Goal: Information Seeking & Learning: Learn about a topic

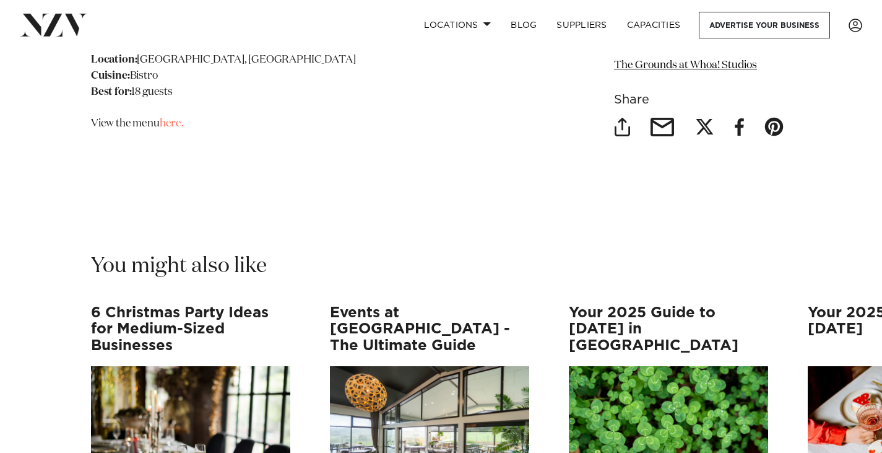
scroll to position [13746, 0]
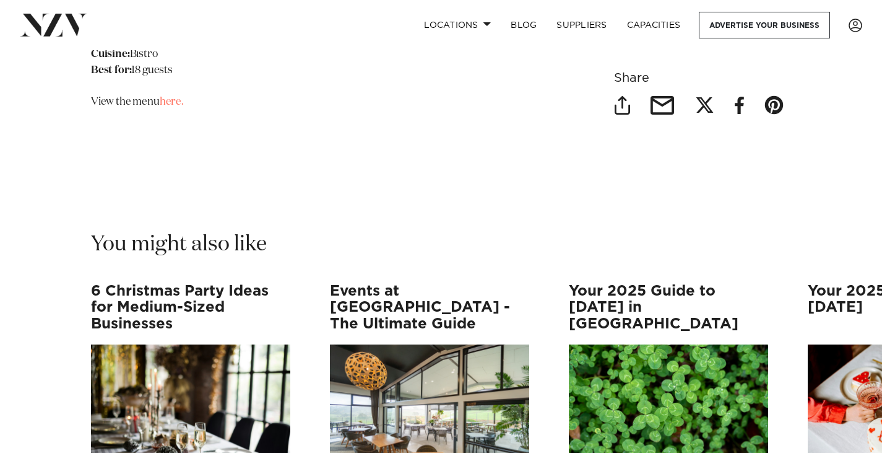
click at [256, 344] on img "1 / 12" at bounding box center [190, 411] width 199 height 134
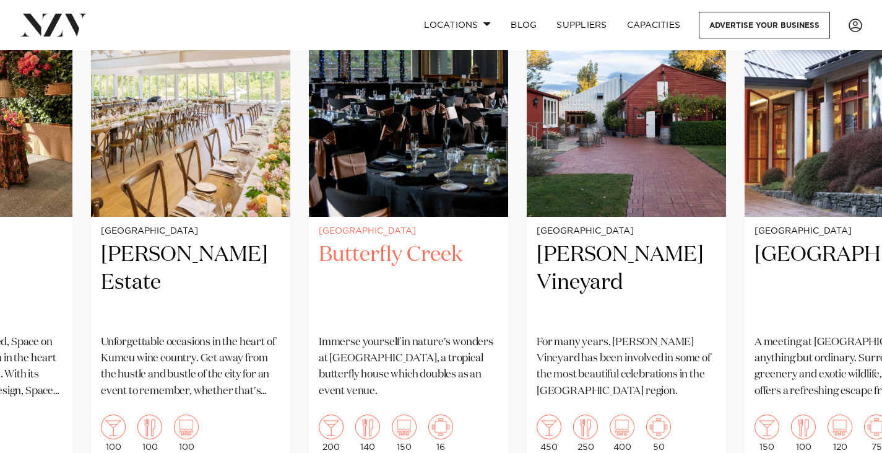
scroll to position [986, 0]
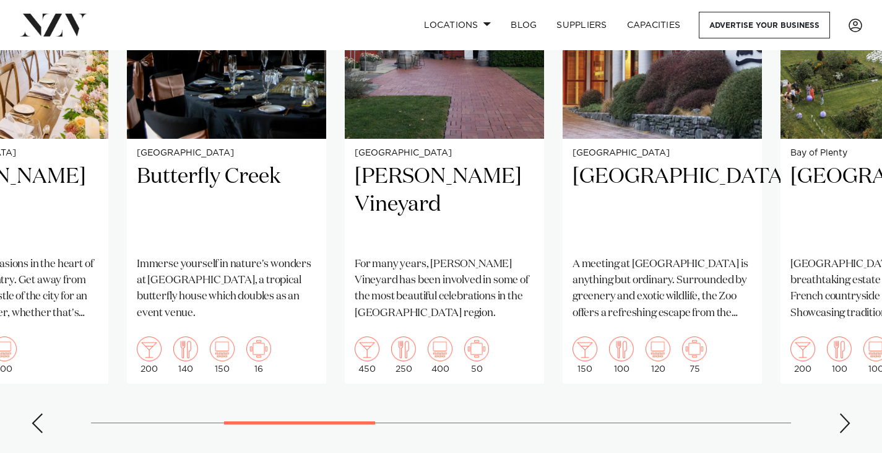
click at [56, 372] on swiper-container "Auckland Jet Park Hotel AKL Discover the difference when you host your next eve…" at bounding box center [441, 156] width 882 height 571
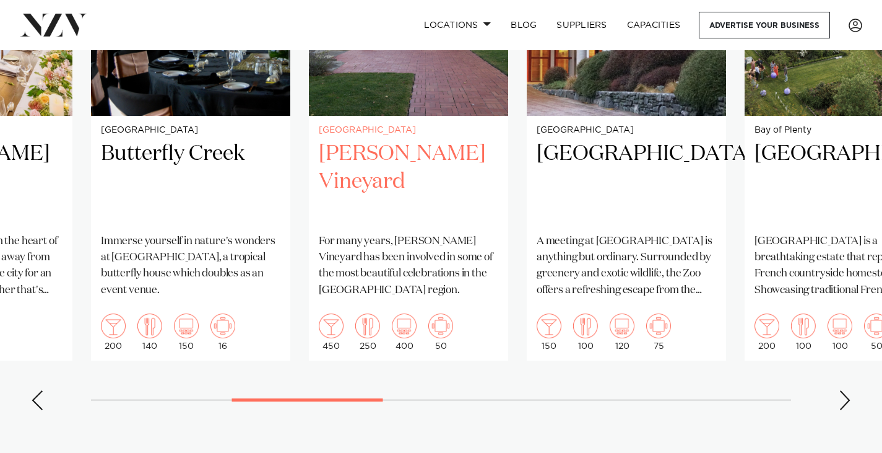
scroll to position [1048, 0]
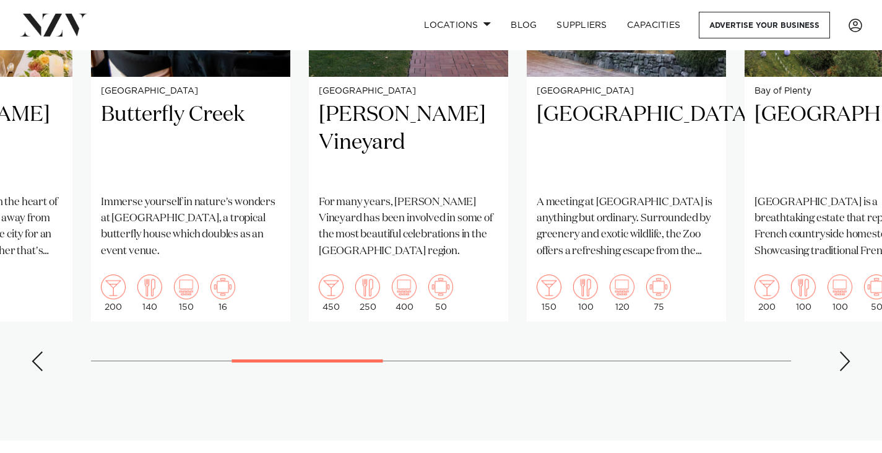
click at [843, 351] on div "Next slide" at bounding box center [845, 361] width 12 height 20
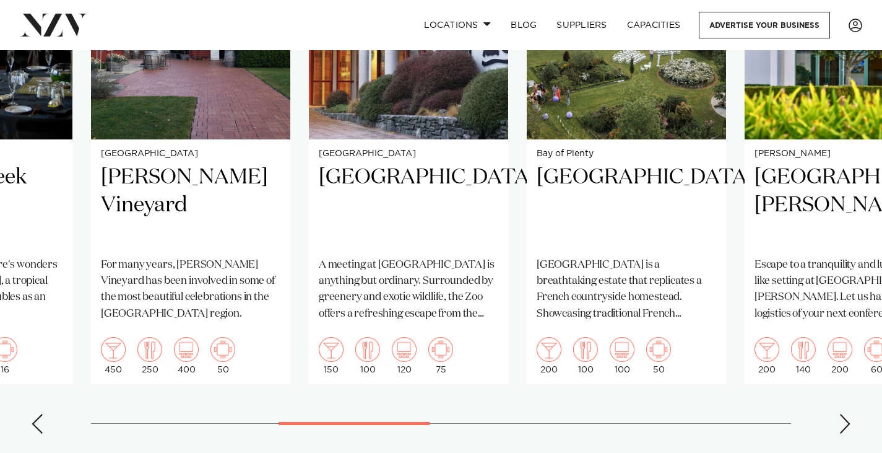
scroll to position [986, 0]
click at [841, 413] on div "Next slide" at bounding box center [845, 423] width 12 height 20
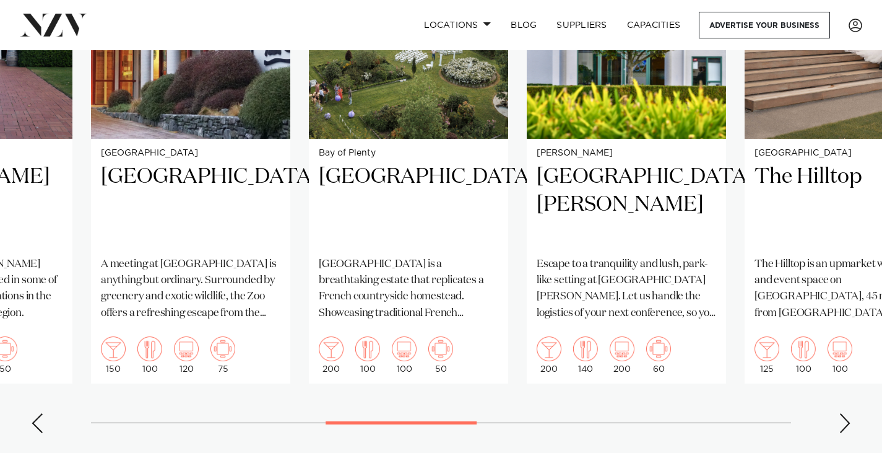
click at [841, 413] on div "Next slide" at bounding box center [845, 423] width 12 height 20
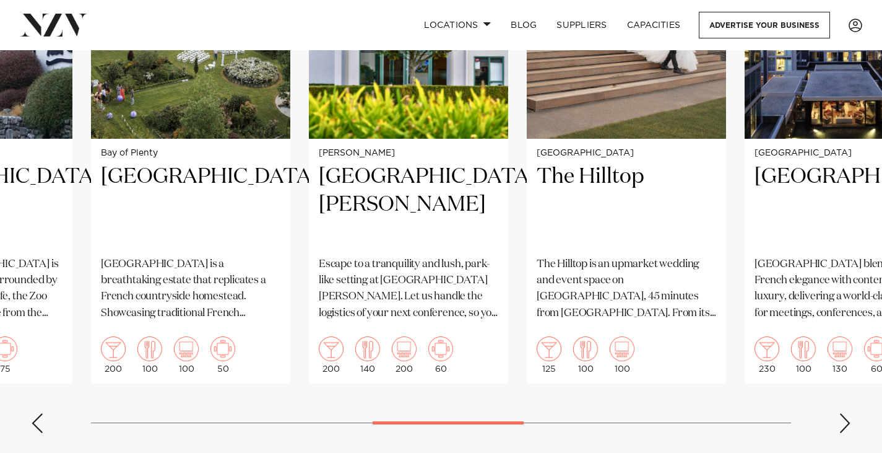
click at [841, 413] on div "Next slide" at bounding box center [845, 423] width 12 height 20
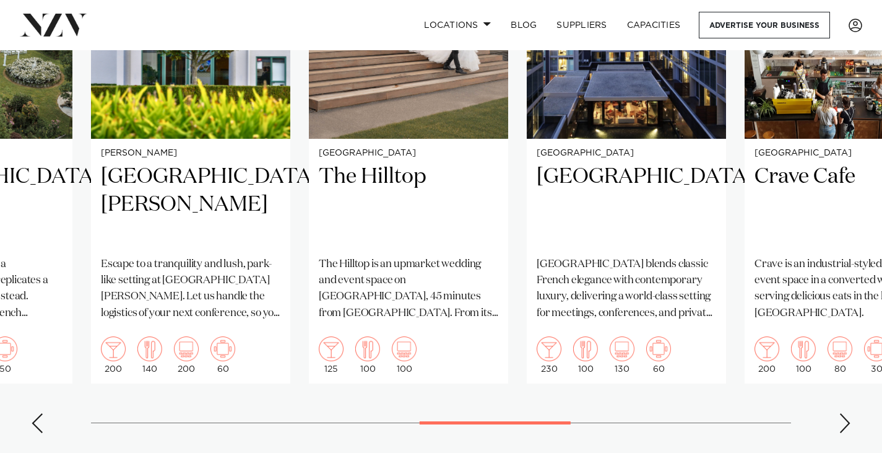
click at [841, 413] on div "Next slide" at bounding box center [845, 423] width 12 height 20
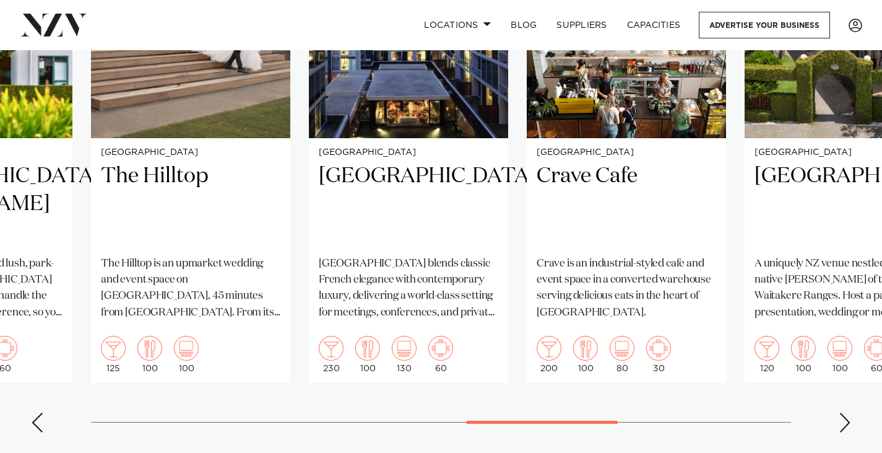
scroll to position [1048, 0]
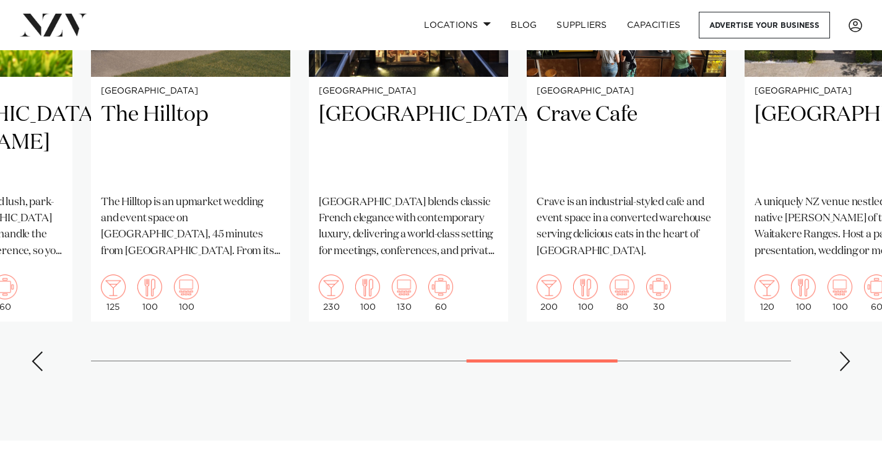
click at [845, 351] on div "Next slide" at bounding box center [845, 361] width 12 height 20
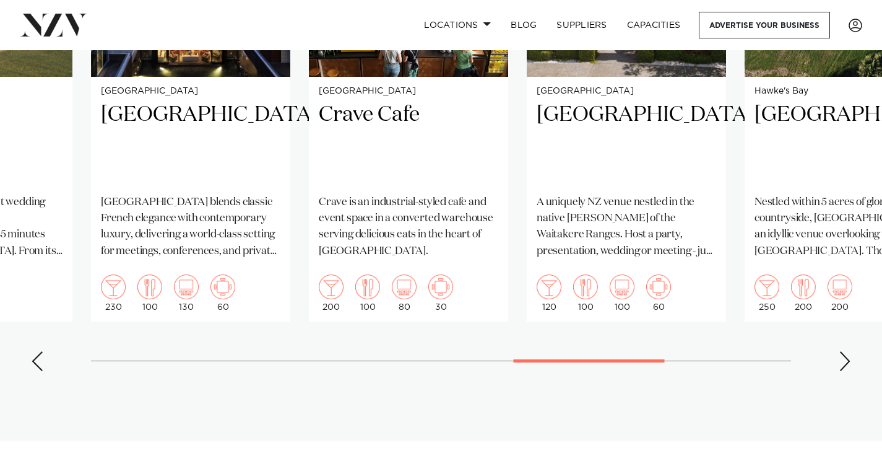
click at [845, 351] on div "Next slide" at bounding box center [845, 361] width 12 height 20
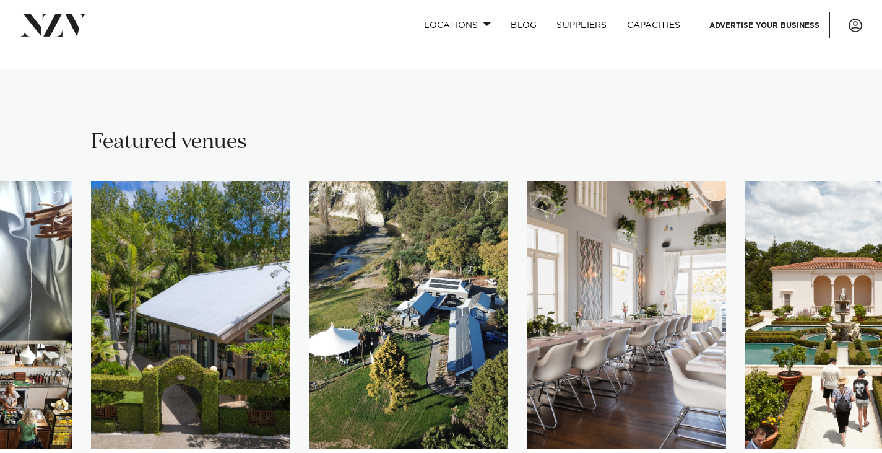
scroll to position [986, 0]
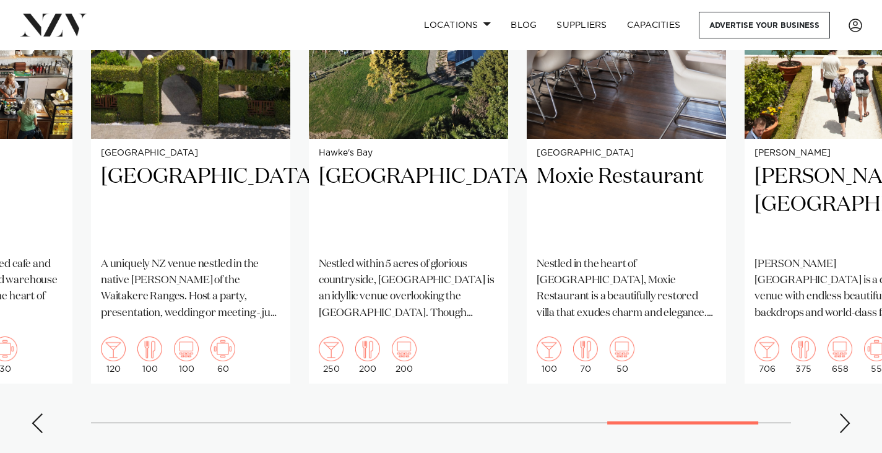
click at [848, 413] on div "Next slide" at bounding box center [845, 423] width 12 height 20
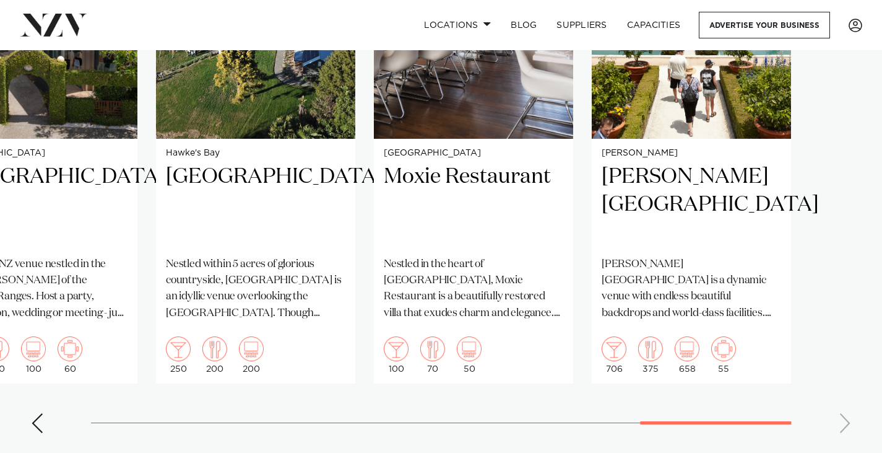
click at [848, 404] on swiper-container "Auckland Jet Park Hotel AKL Discover the difference when you host your next eve…" at bounding box center [441, 156] width 882 height 571
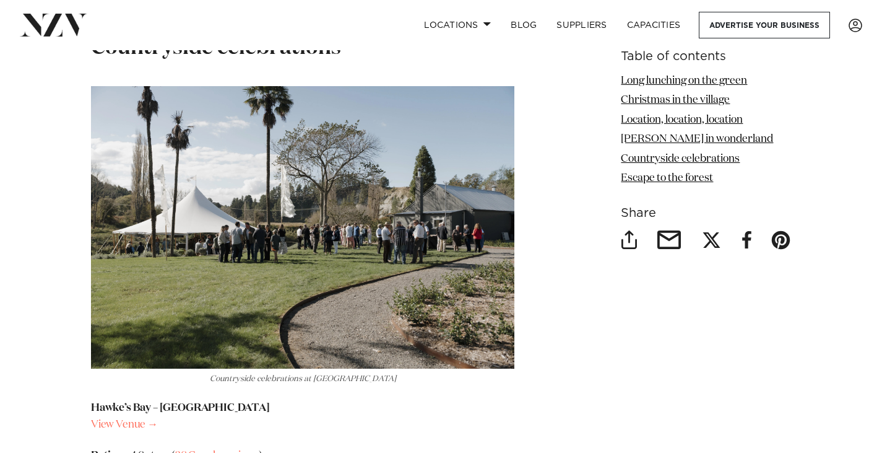
scroll to position [4644, 0]
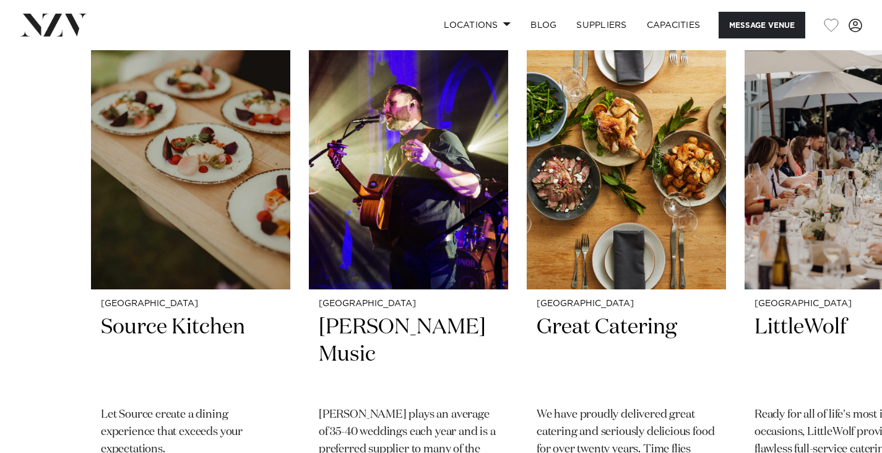
scroll to position [1858, 0]
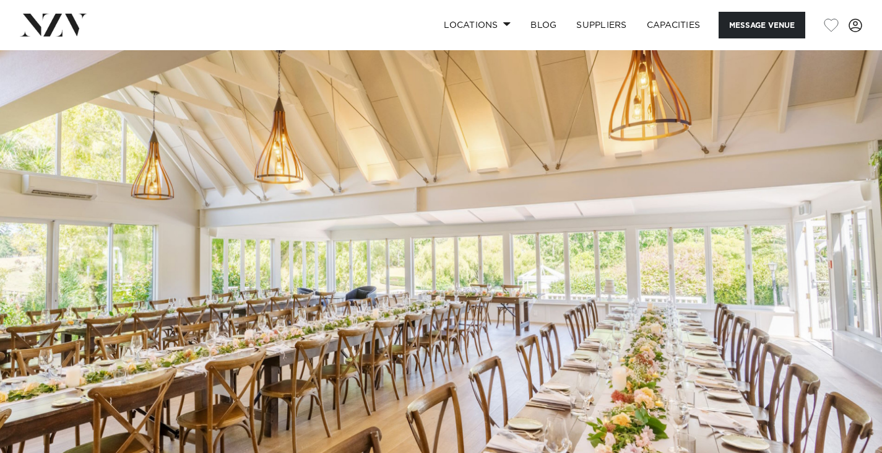
scroll to position [372, 0]
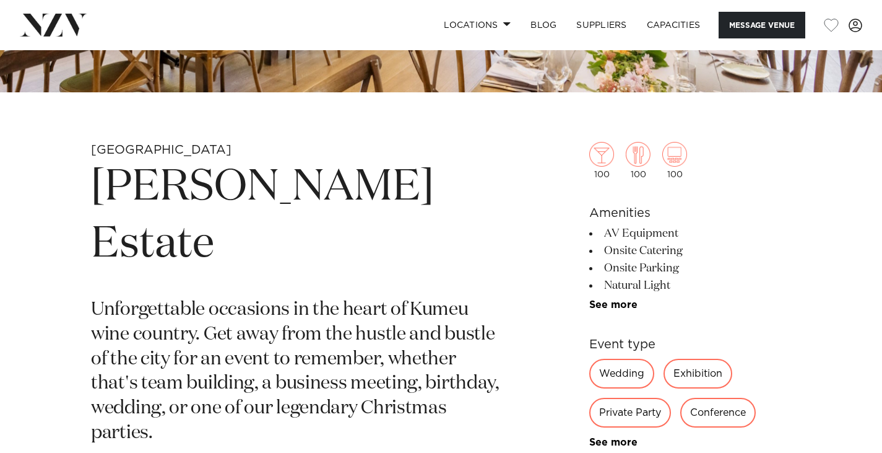
click at [363, 204] on h1 "[PERSON_NAME] Estate" at bounding box center [296, 216] width 411 height 114
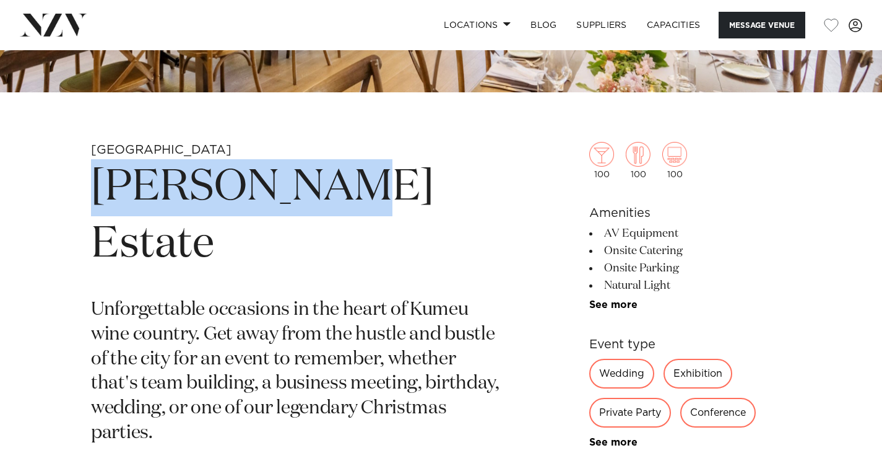
drag, startPoint x: 354, startPoint y: 185, endPoint x: 91, endPoint y: 186, distance: 262.5
click at [91, 186] on h1 "Abel Estate" at bounding box center [296, 216] width 411 height 114
copy h1 "Abel Estate"
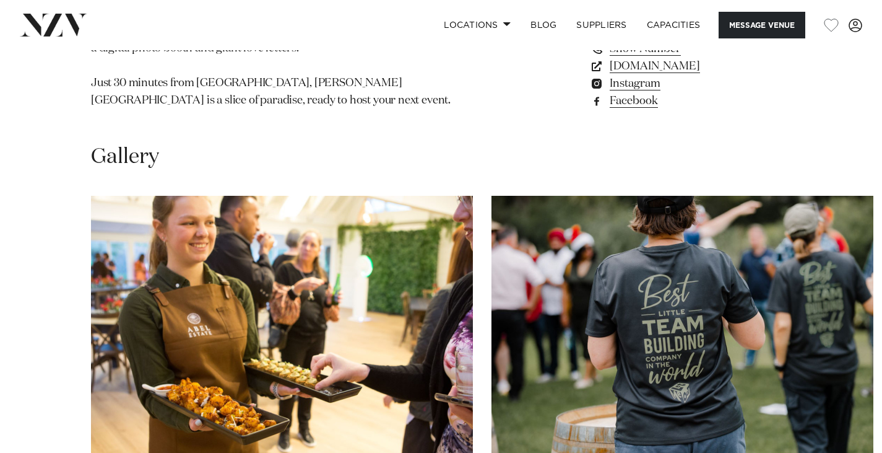
scroll to position [929, 0]
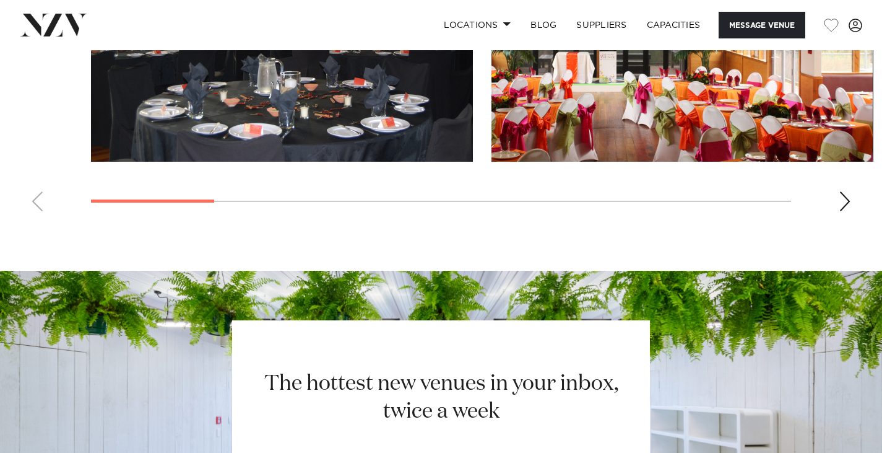
scroll to position [1115, 0]
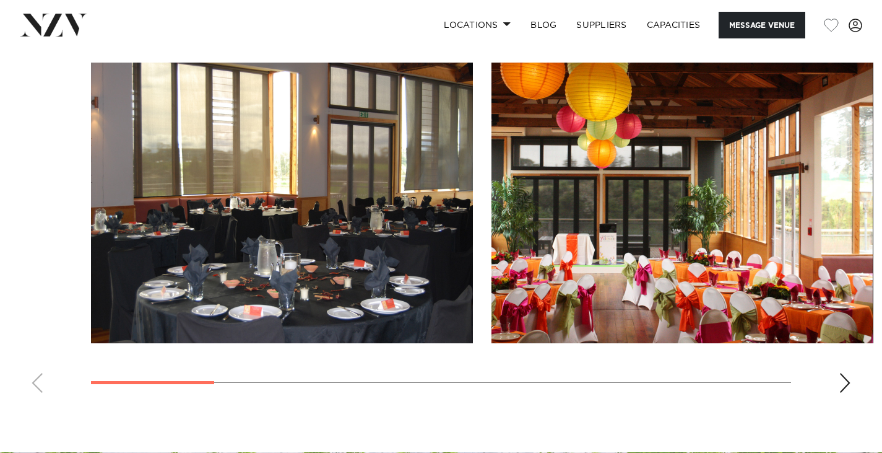
click at [850, 385] on div "Next slide" at bounding box center [845, 383] width 12 height 20
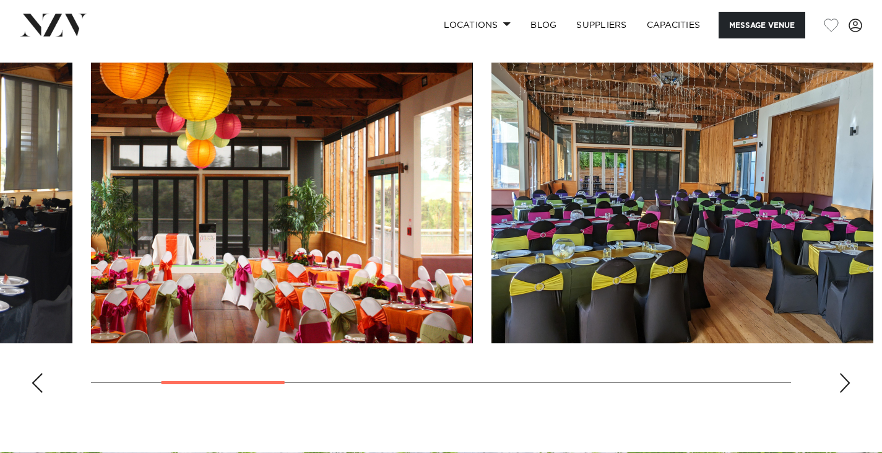
click at [850, 385] on div "Next slide" at bounding box center [845, 383] width 12 height 20
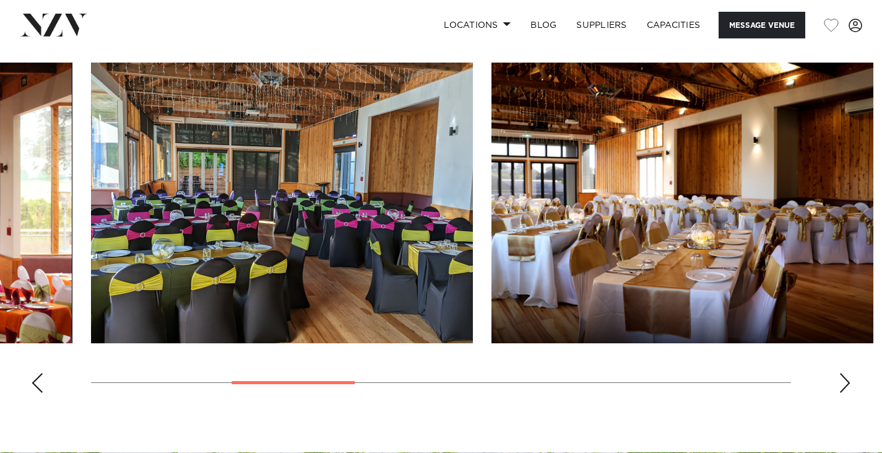
click at [850, 385] on div "Next slide" at bounding box center [845, 383] width 12 height 20
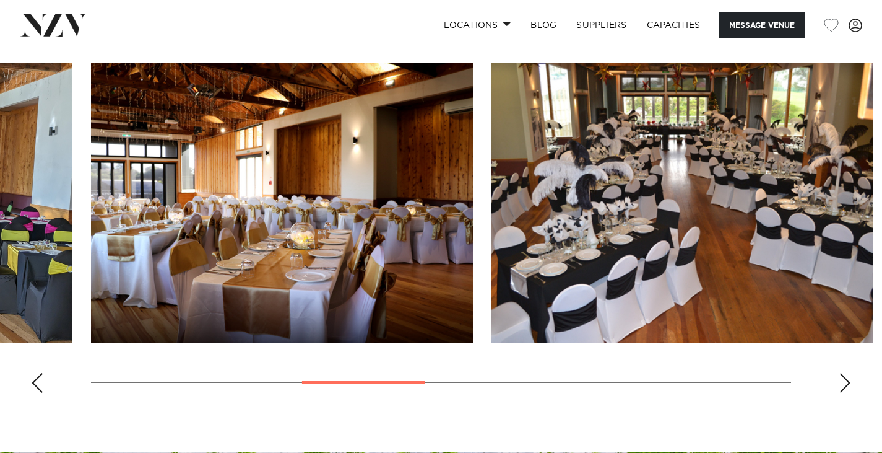
click at [850, 385] on div "Next slide" at bounding box center [845, 383] width 12 height 20
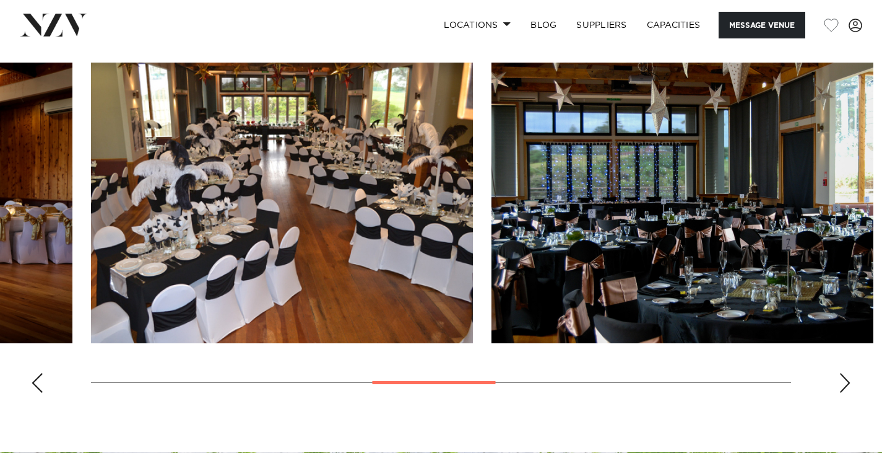
click at [850, 385] on div "Next slide" at bounding box center [845, 383] width 12 height 20
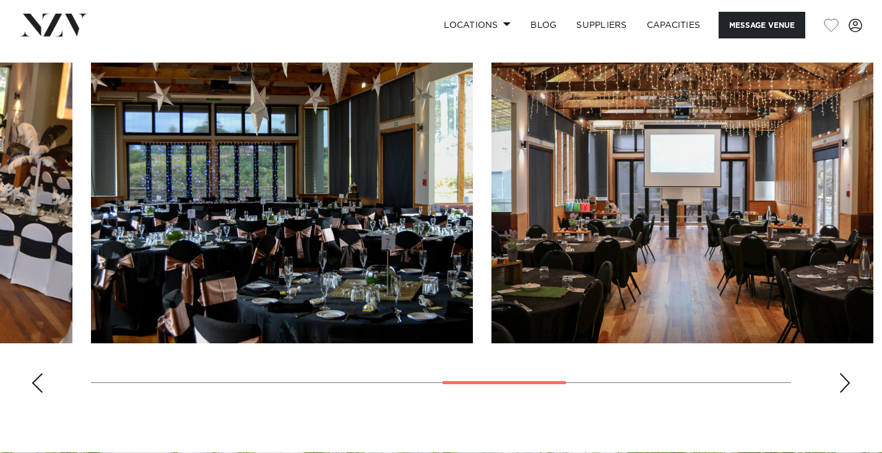
click at [850, 385] on div "Next slide" at bounding box center [845, 383] width 12 height 20
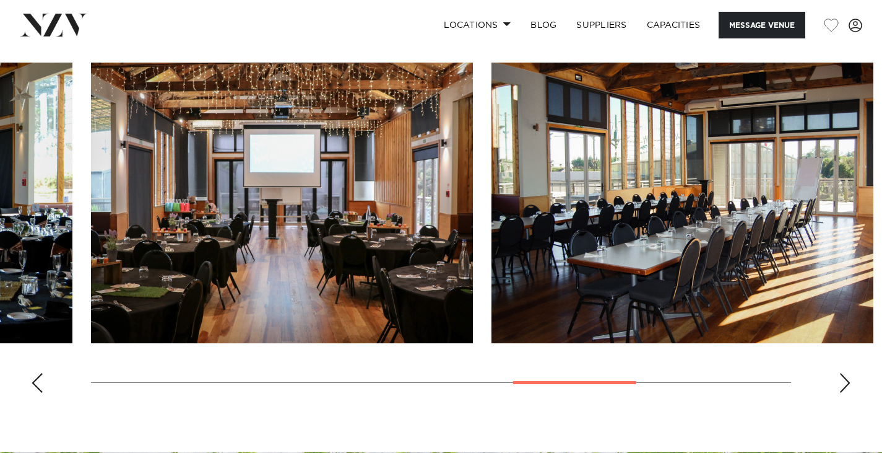
click at [850, 385] on div "Next slide" at bounding box center [845, 383] width 12 height 20
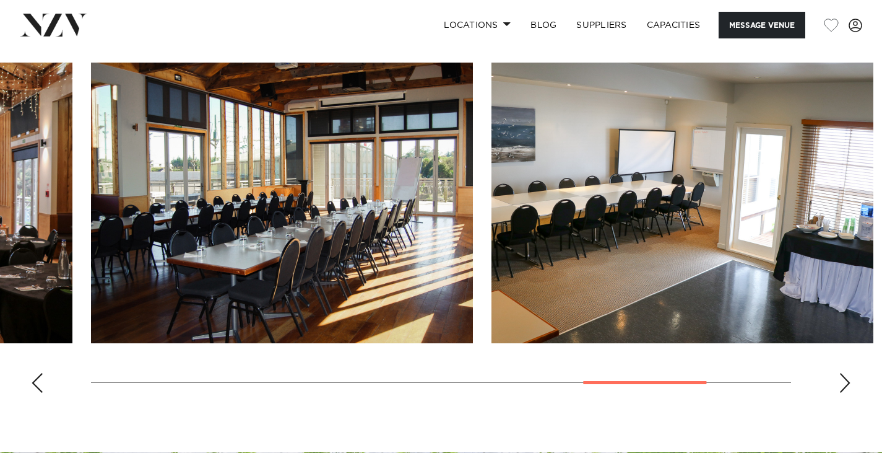
click at [850, 385] on div "Next slide" at bounding box center [845, 383] width 12 height 20
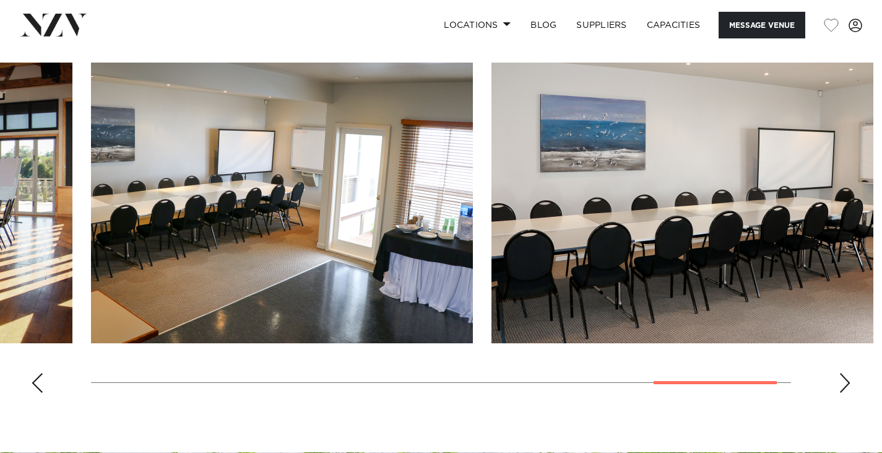
click at [850, 385] on div "Next slide" at bounding box center [845, 383] width 12 height 20
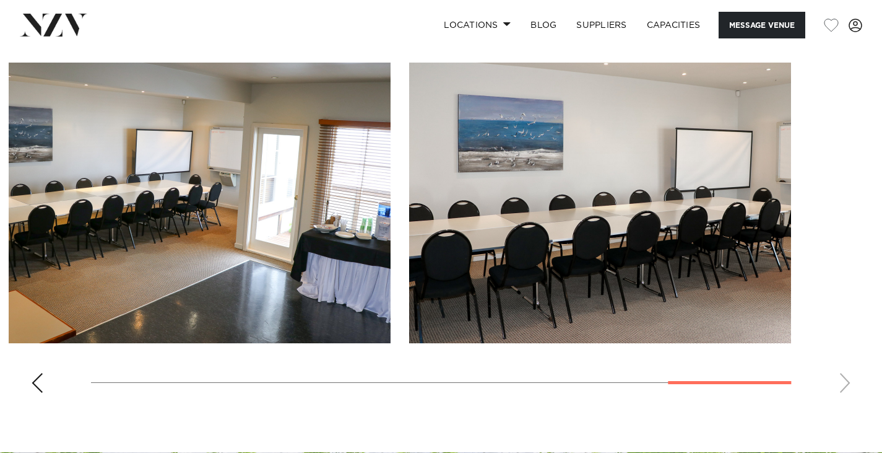
click at [28, 366] on swiper-container at bounding box center [441, 233] width 882 height 340
click at [43, 381] on div "Previous slide" at bounding box center [37, 383] width 12 height 20
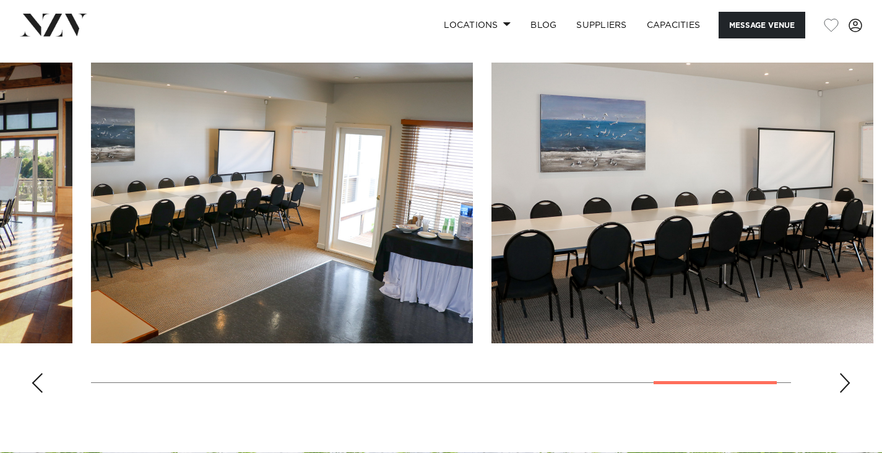
click at [43, 381] on div "Previous slide" at bounding box center [37, 383] width 12 height 20
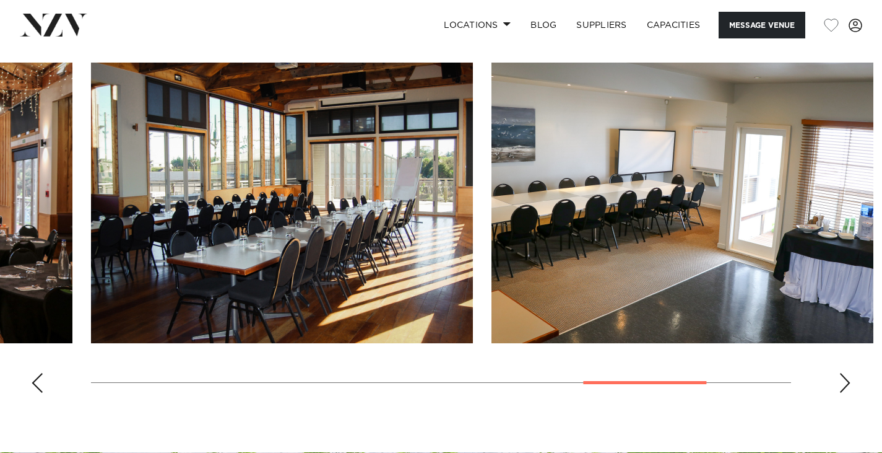
click at [43, 381] on div "Previous slide" at bounding box center [37, 383] width 12 height 20
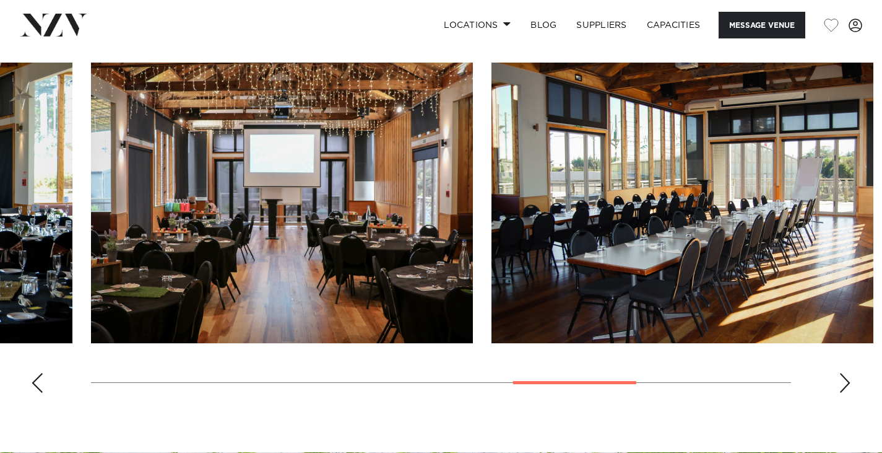
click at [43, 381] on div "Previous slide" at bounding box center [37, 383] width 12 height 20
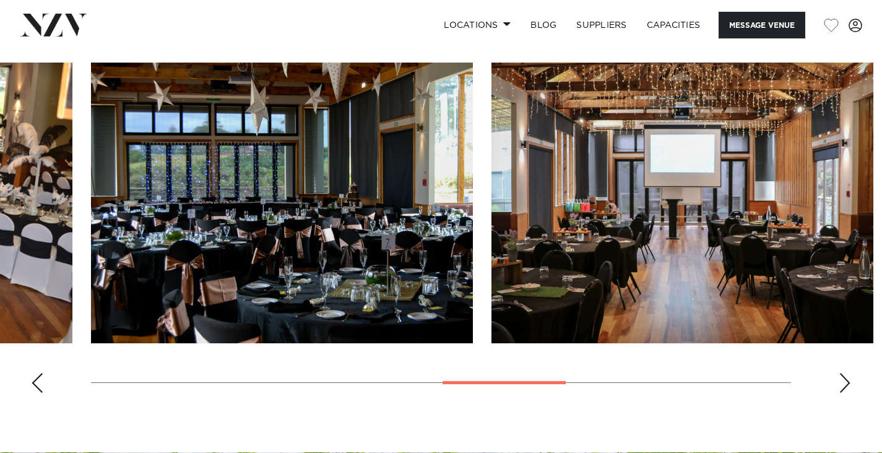
click at [43, 381] on div "Previous slide" at bounding box center [37, 383] width 12 height 20
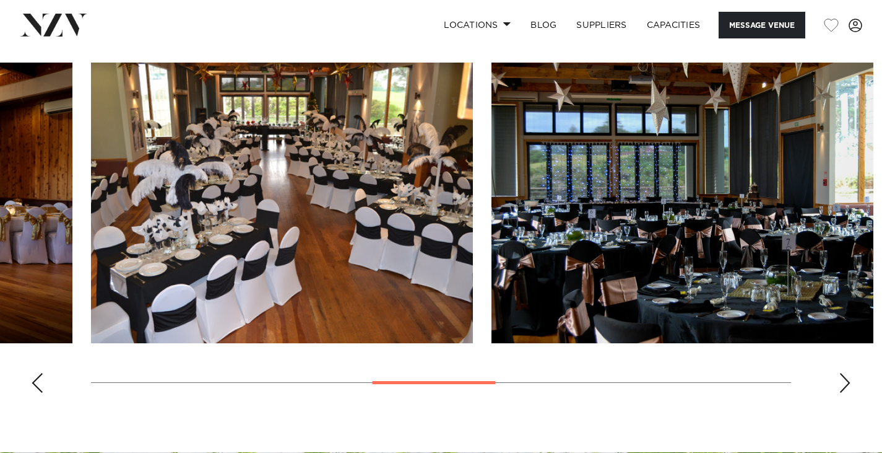
click at [43, 381] on div "Previous slide" at bounding box center [37, 383] width 12 height 20
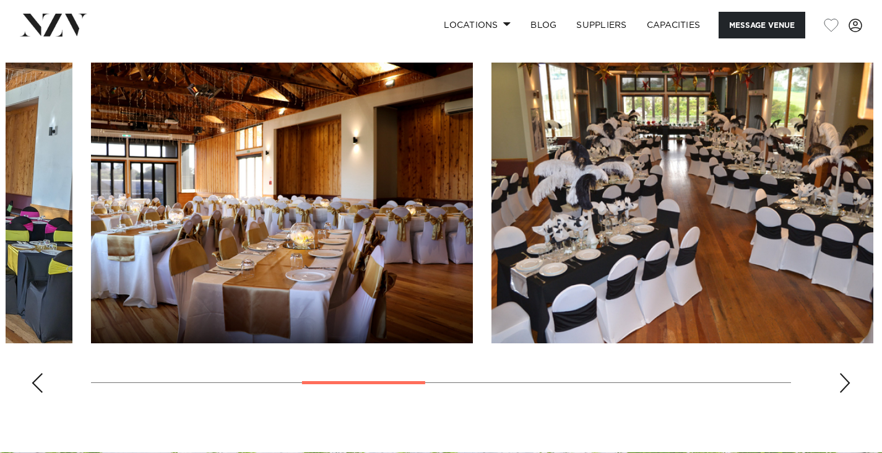
click at [43, 381] on div "Previous slide" at bounding box center [37, 383] width 12 height 20
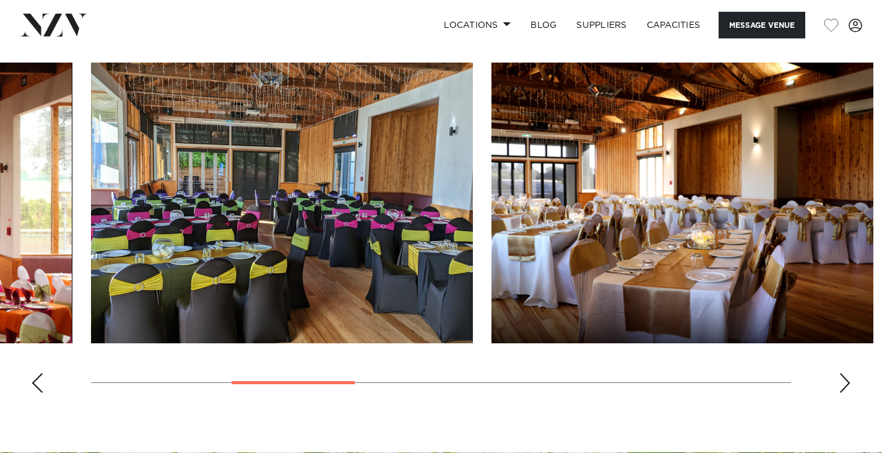
click at [43, 381] on div "Previous slide" at bounding box center [37, 383] width 12 height 20
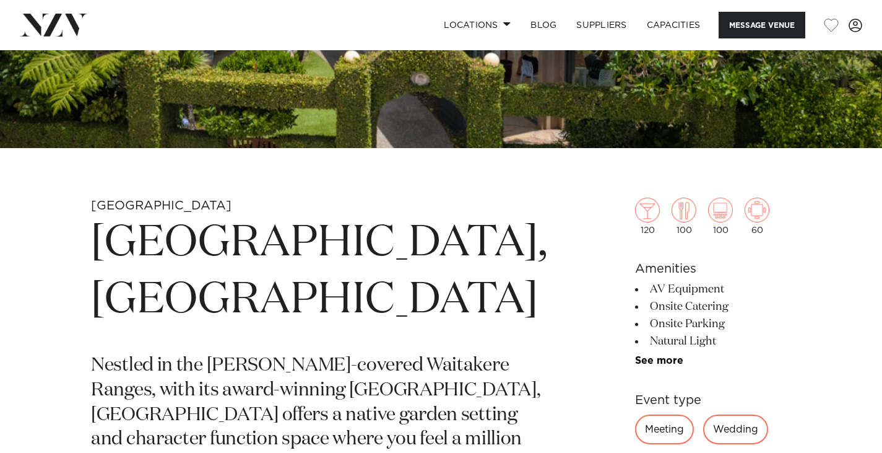
scroll to position [310, 0]
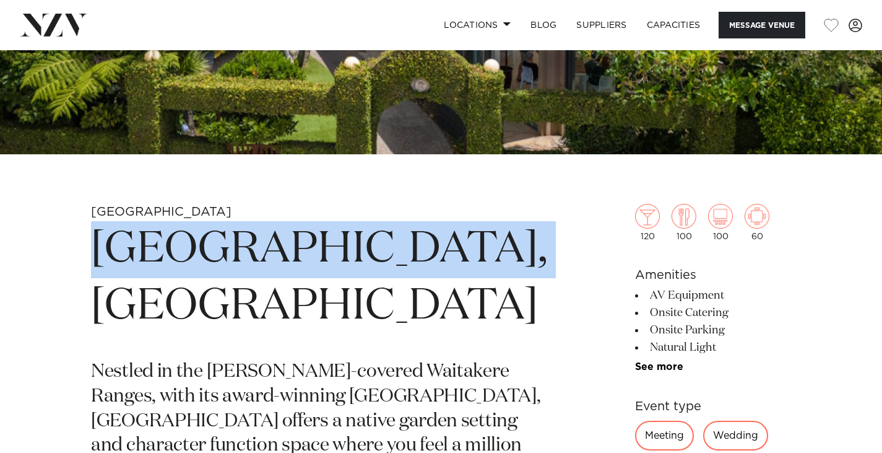
drag, startPoint x: 472, startPoint y: 248, endPoint x: 106, endPoint y: 241, distance: 366.6
click at [106, 241] on h1 "[GEOGRAPHIC_DATA], [GEOGRAPHIC_DATA]" at bounding box center [319, 278] width 456 height 114
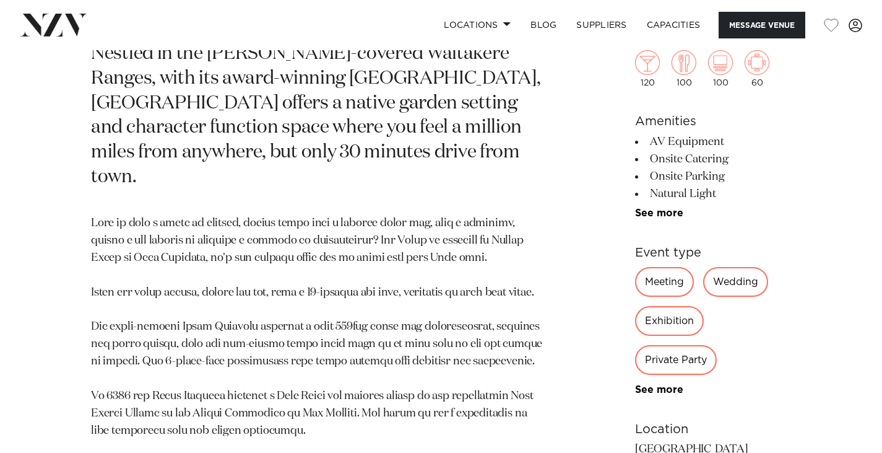
scroll to position [619, 0]
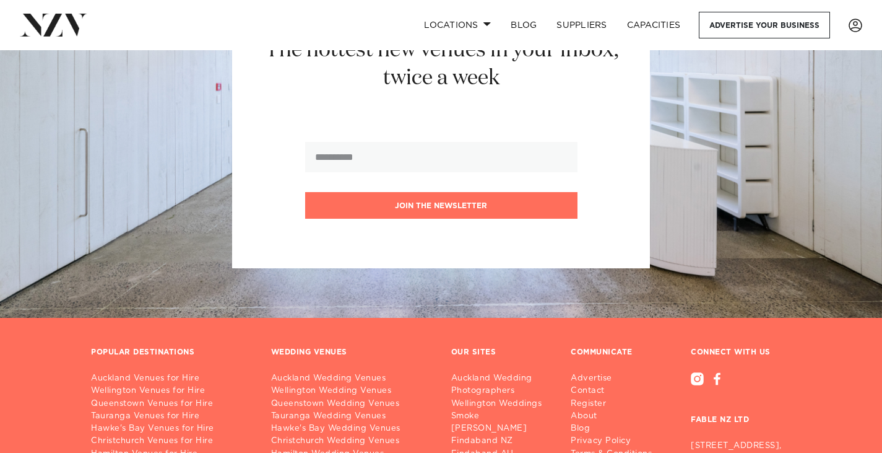
scroll to position [14572, 0]
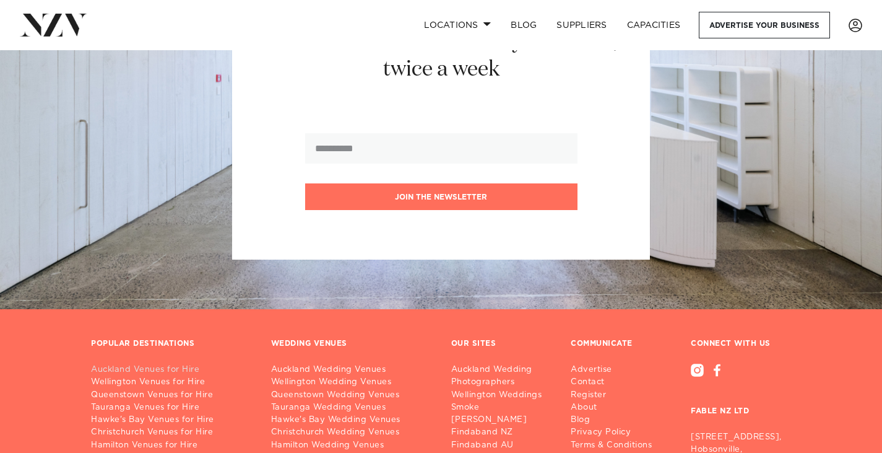
click at [142, 363] on link "Auckland Venues for Hire" at bounding box center [171, 369] width 160 height 12
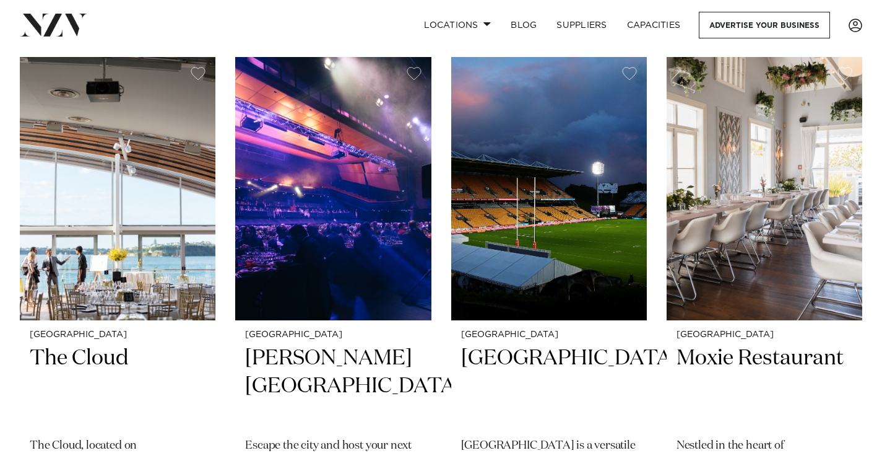
scroll to position [5325, 0]
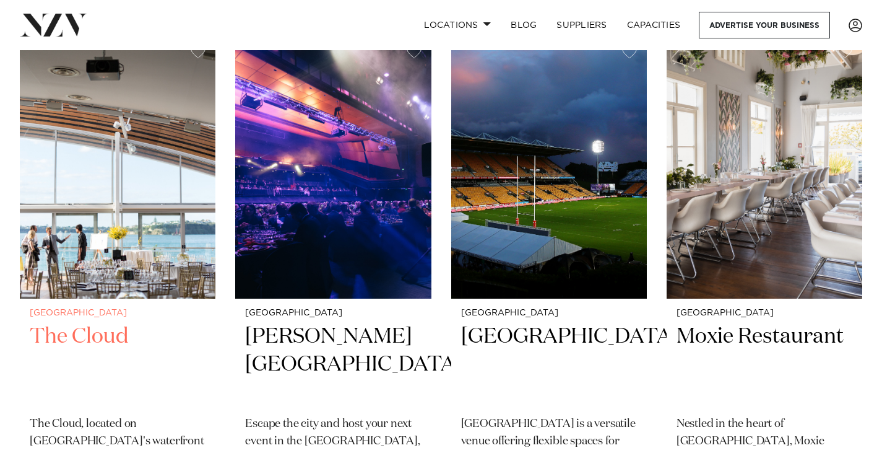
drag, startPoint x: 47, startPoint y: 289, endPoint x: 105, endPoint y: 275, distance: 59.3
click at [105, 323] on h2 "The Cloud" at bounding box center [118, 365] width 176 height 84
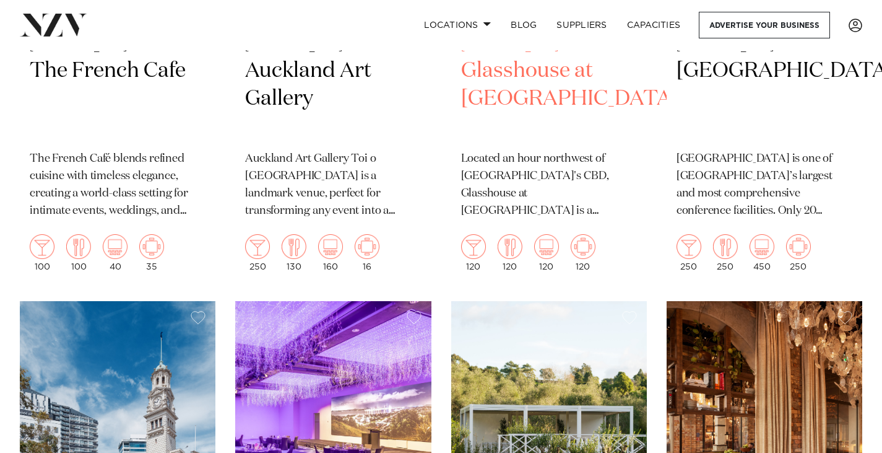
scroll to position [7278, 0]
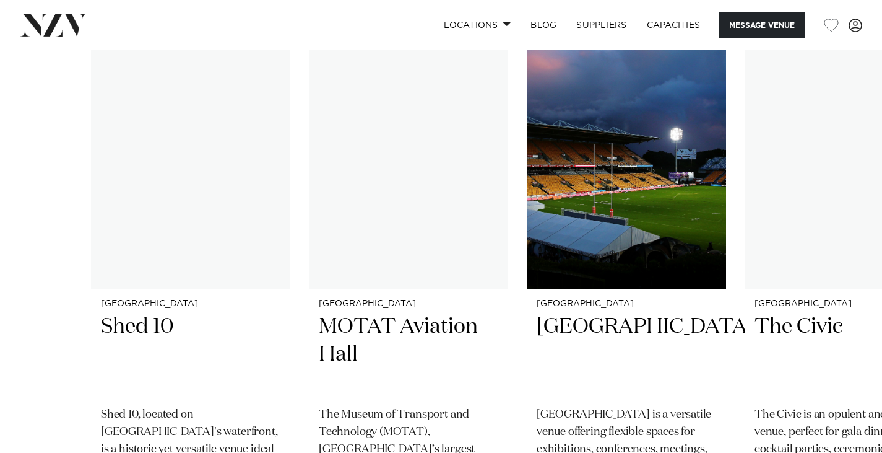
scroll to position [2043, 0]
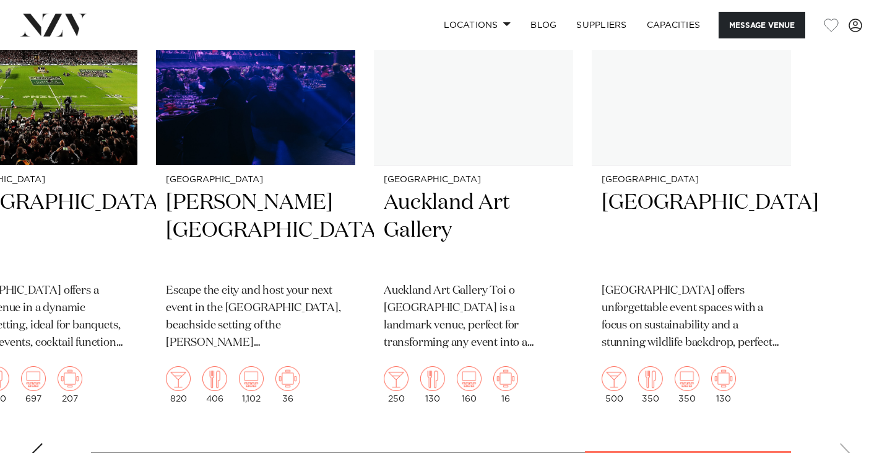
click at [757, 443] on swiper-container "Auckland Shed 10 Shed 10, located on [GEOGRAPHIC_DATA]'s waterfront, is a histo…" at bounding box center [441, 184] width 882 height 575
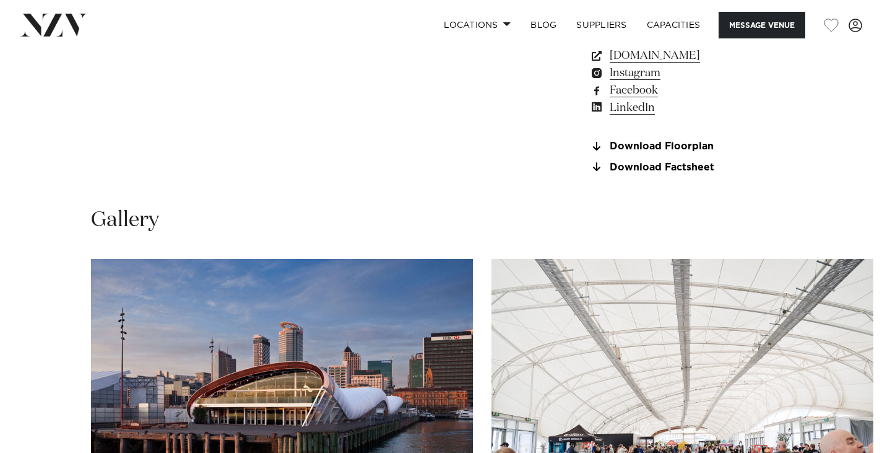
scroll to position [991, 0]
